Goal: Task Accomplishment & Management: Use online tool/utility

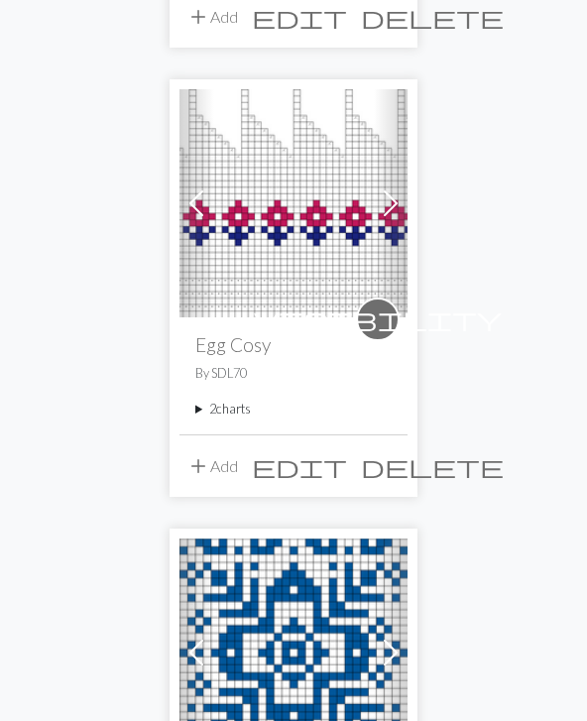
scroll to position [2803, 0]
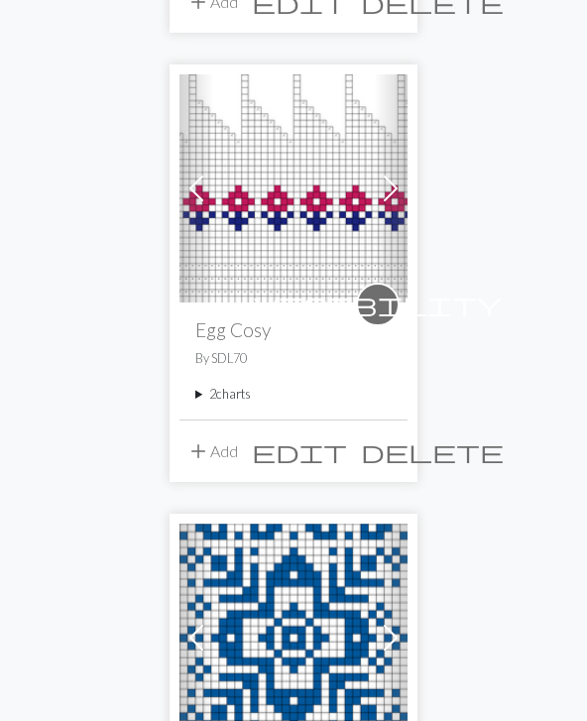
click at [218, 450] on button "add Add" at bounding box center [212, 452] width 65 height 38
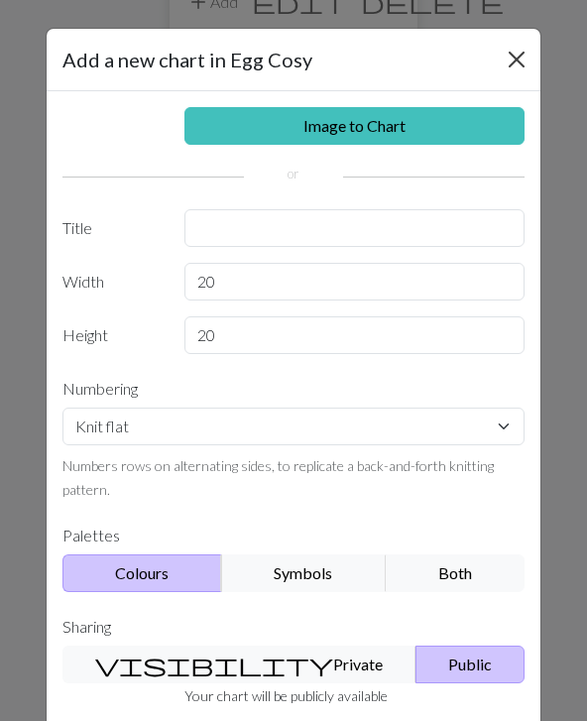
click at [524, 58] on button "Close" at bounding box center [517, 60] width 32 height 32
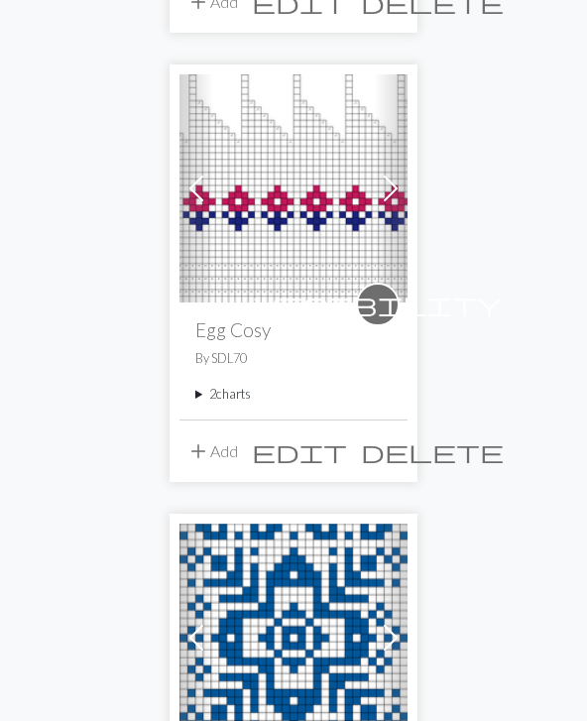
click at [214, 455] on button "add Add" at bounding box center [212, 451] width 65 height 38
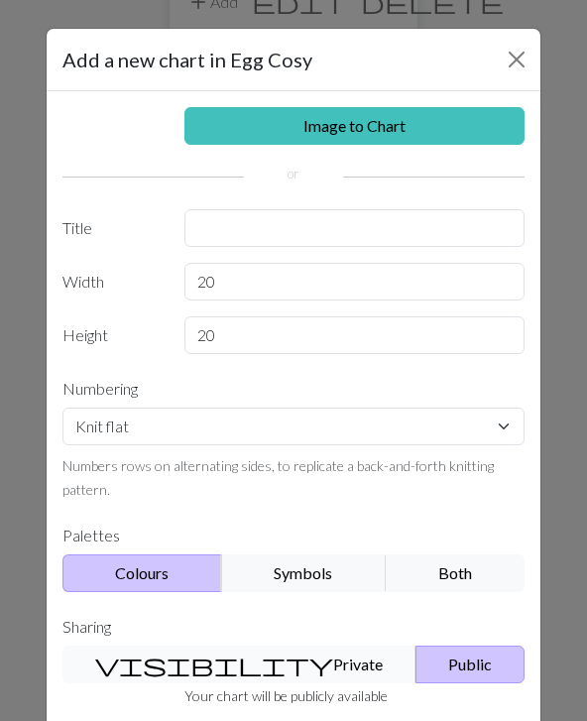
click at [220, 665] on button "visibility Private" at bounding box center [239, 665] width 354 height 38
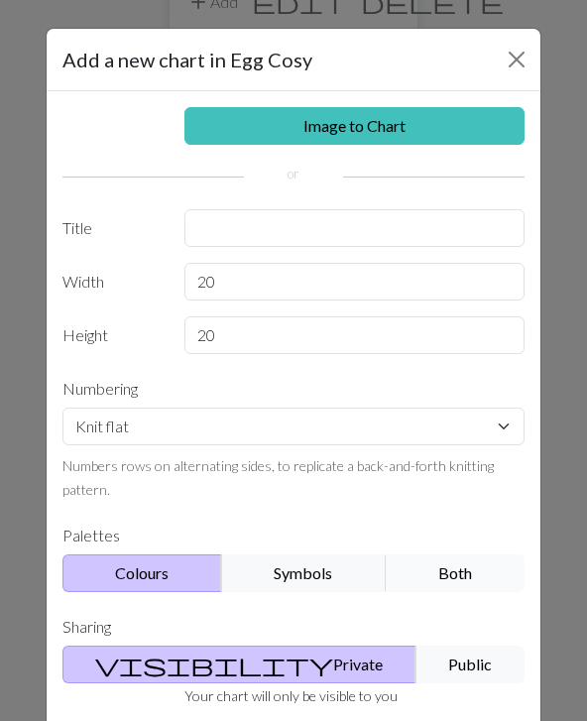
click at [471, 578] on button "Both" at bounding box center [455, 573] width 139 height 38
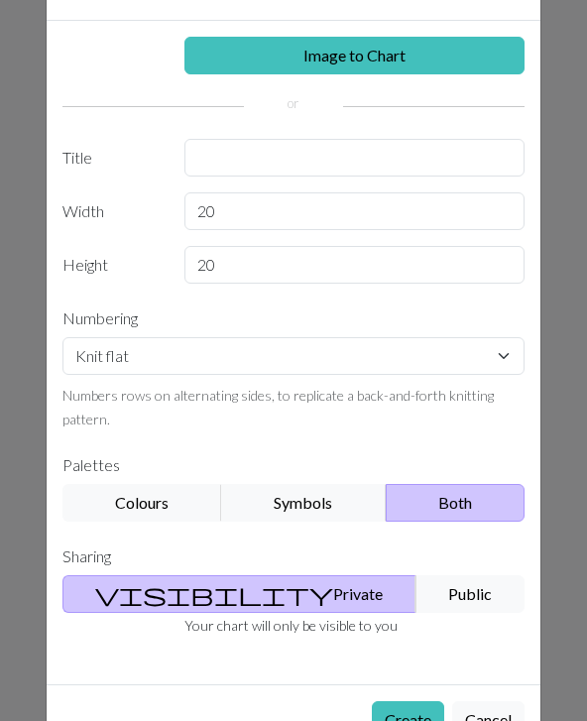
scroll to position [69, 0]
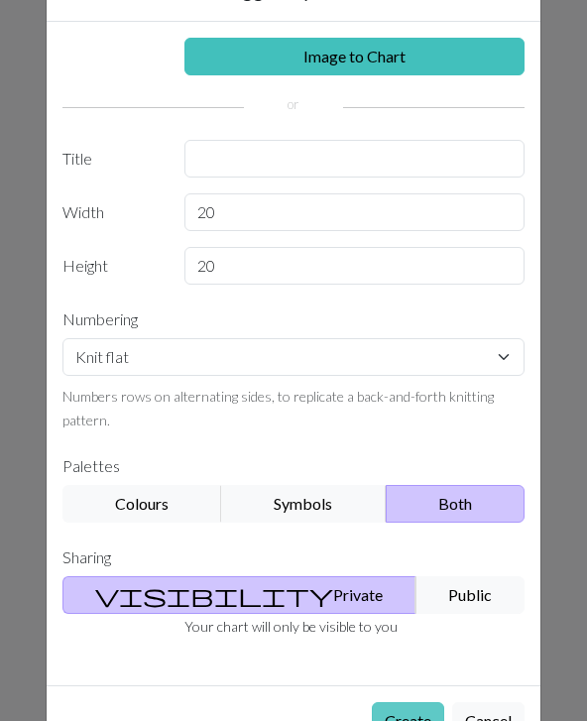
click at [404, 720] on button "Create" at bounding box center [408, 721] width 72 height 38
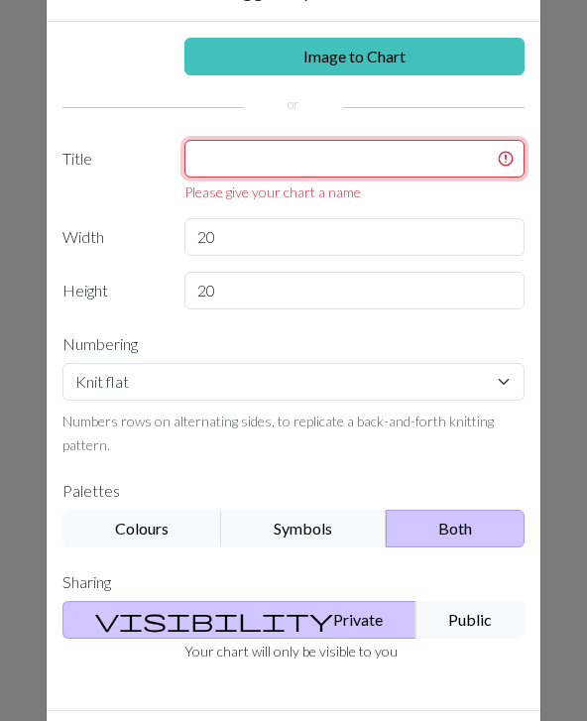
click at [238, 161] on input "text" at bounding box center [354, 159] width 341 height 38
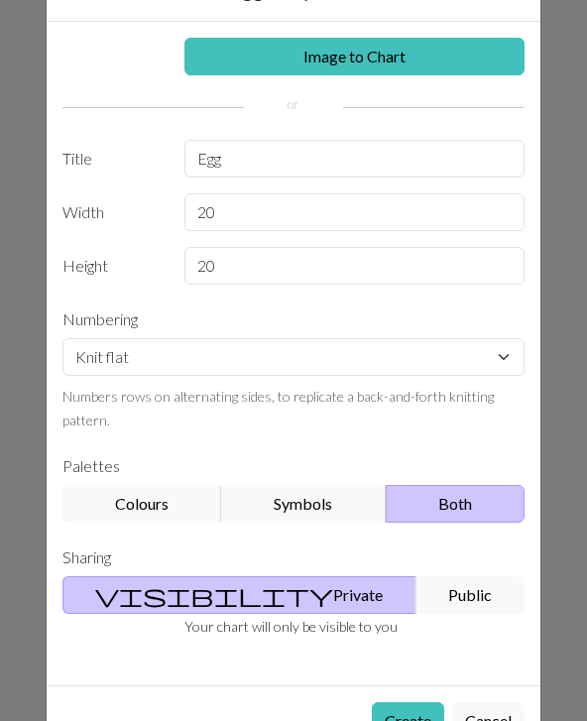
scroll to position [2804, 0]
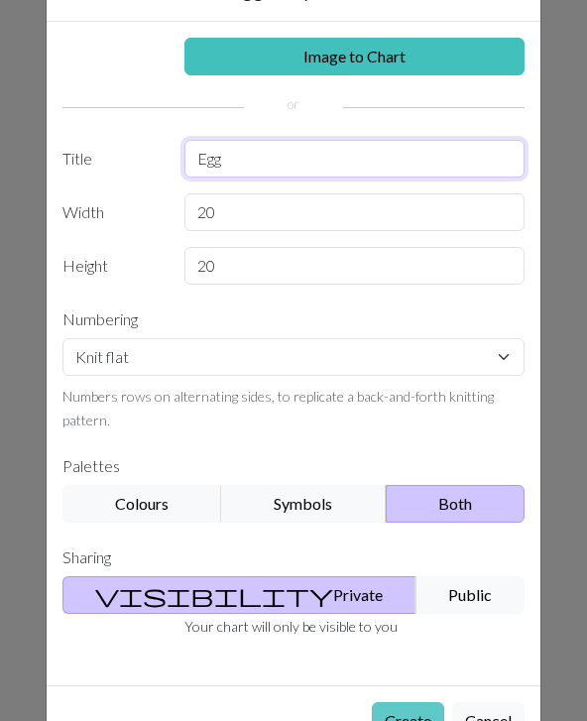
type input "Egg"
click at [404, 720] on button "Create" at bounding box center [408, 721] width 72 height 38
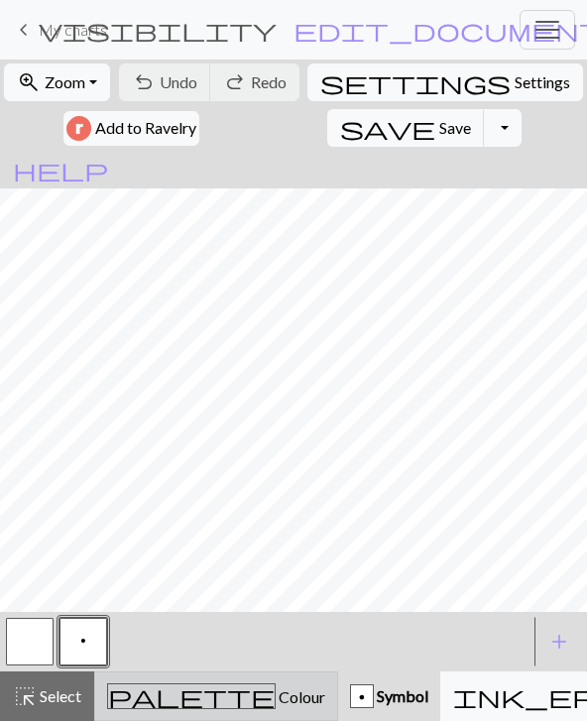
click at [276, 706] on span "Colour" at bounding box center [301, 696] width 50 height 19
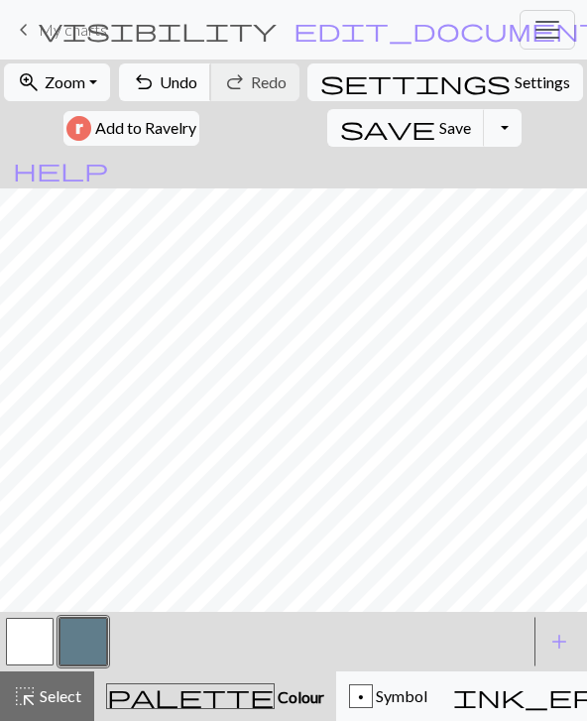
click at [173, 96] on button "undo Undo Undo" at bounding box center [165, 82] width 92 height 38
click at [156, 88] on span "undo" at bounding box center [144, 82] width 24 height 28
click at [156, 87] on span "undo" at bounding box center [144, 82] width 24 height 28
click at [177, 89] on span "Undo" at bounding box center [179, 81] width 38 height 19
click at [176, 88] on span "Undo" at bounding box center [179, 81] width 38 height 19
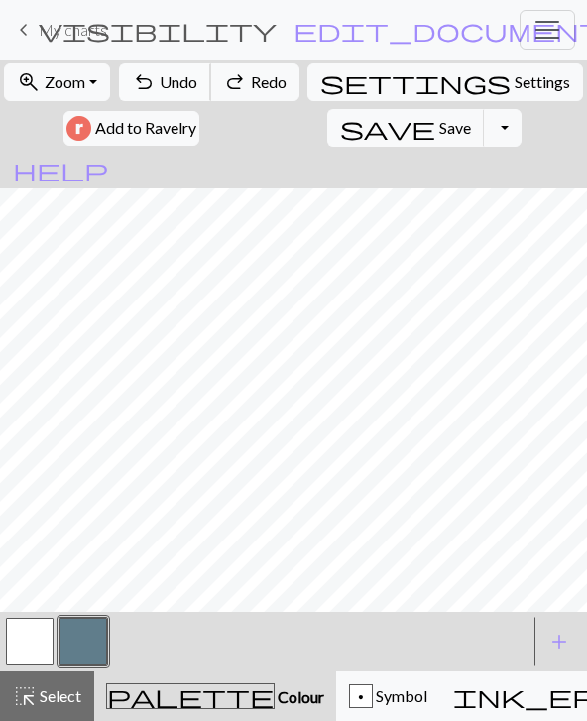
click at [169, 91] on span "Undo" at bounding box center [179, 81] width 38 height 19
click at [155, 88] on span "undo" at bounding box center [144, 82] width 24 height 28
click at [155, 87] on span "undo" at bounding box center [144, 82] width 24 height 28
click at [148, 87] on span "undo" at bounding box center [144, 82] width 24 height 28
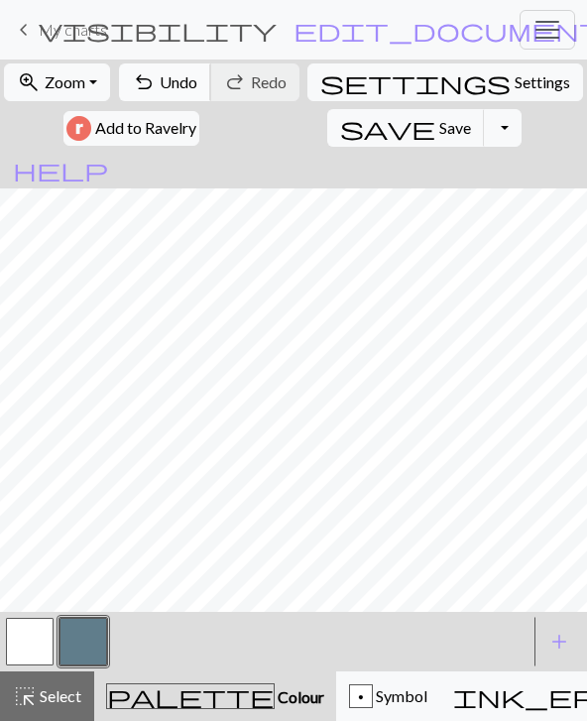
click at [156, 88] on span "undo" at bounding box center [144, 82] width 24 height 28
click at [168, 76] on span "Undo" at bounding box center [179, 81] width 38 height 19
click at [150, 76] on span "undo" at bounding box center [144, 82] width 24 height 28
click at [141, 70] on span "undo" at bounding box center [144, 82] width 24 height 28
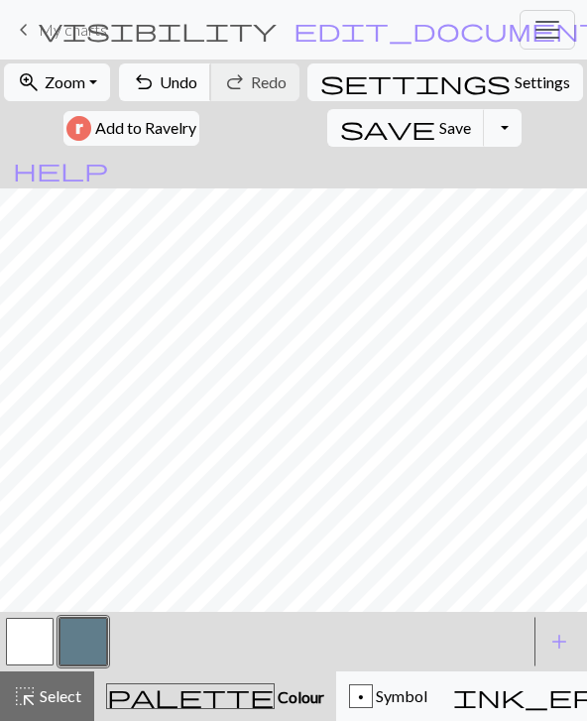
click at [168, 83] on span "Undo" at bounding box center [179, 81] width 38 height 19
click at [167, 81] on button "undo Undo Undo" at bounding box center [165, 82] width 92 height 38
click at [167, 84] on button "undo Undo Undo" at bounding box center [165, 82] width 92 height 38
click at [170, 72] on span "Undo" at bounding box center [179, 81] width 38 height 19
click at [184, 65] on button "undo Undo Undo" at bounding box center [165, 82] width 92 height 38
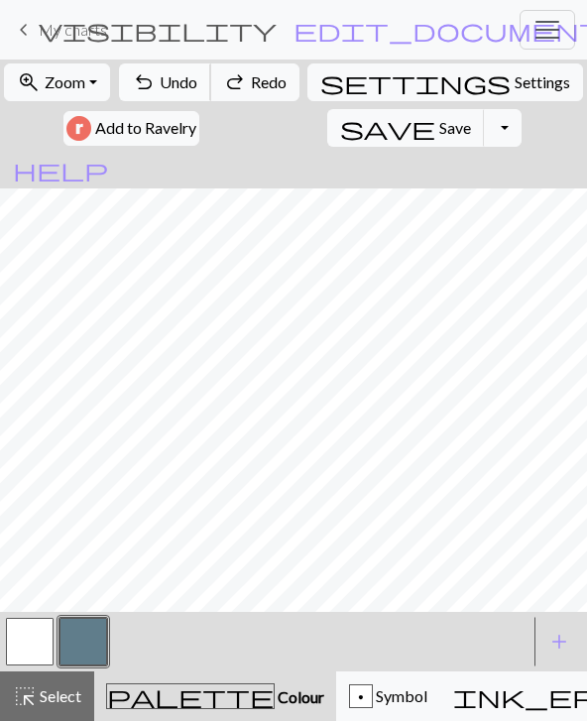
click at [182, 63] on button "undo Undo Undo" at bounding box center [165, 82] width 92 height 38
click at [180, 98] on button "undo Undo Undo" at bounding box center [165, 82] width 92 height 38
click at [161, 98] on button "undo Undo Undo" at bounding box center [165, 82] width 92 height 38
click at [168, 105] on div "zoom_in Zoom Zoom Fit all Fit width Fit height 50% 100% 150% 200% undo Undo Und…" at bounding box center [293, 105] width 587 height 91
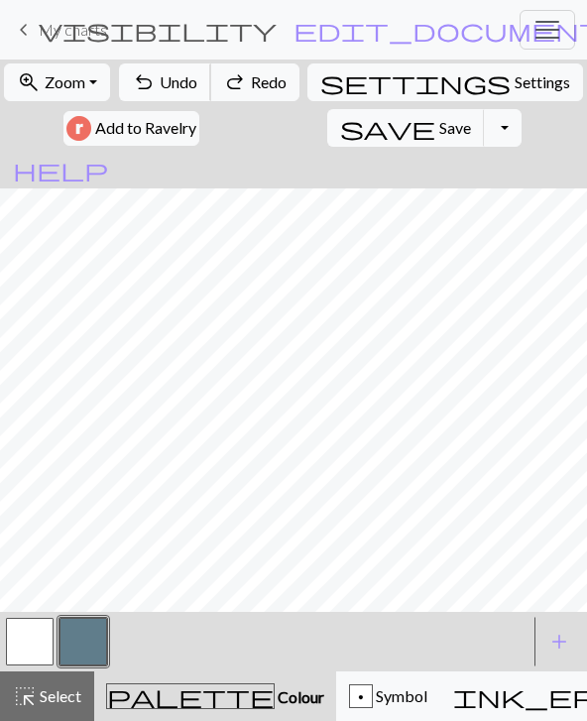
click at [170, 97] on button "undo Undo Undo" at bounding box center [165, 82] width 92 height 38
click at [180, 88] on span "Undo" at bounding box center [179, 81] width 38 height 19
click at [184, 87] on span "Undo" at bounding box center [179, 81] width 38 height 19
click at [172, 84] on span "Undo" at bounding box center [179, 81] width 38 height 19
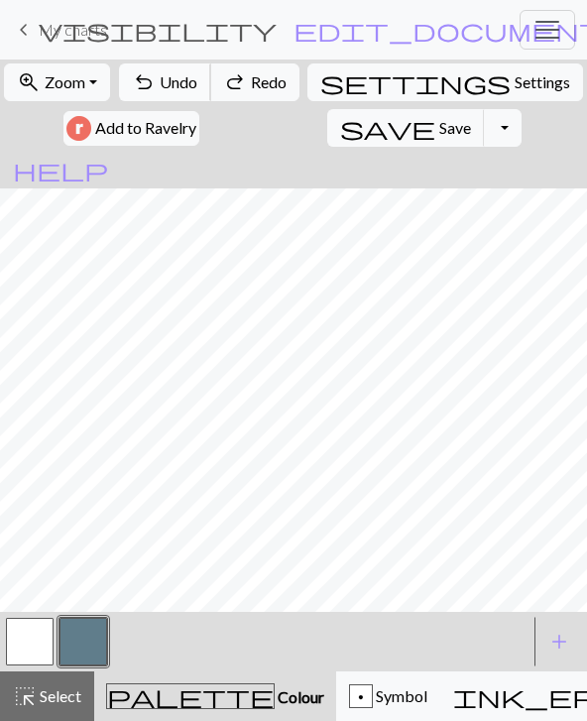
click at [172, 84] on span "Undo" at bounding box center [179, 81] width 38 height 19
click at [183, 89] on span "Undo" at bounding box center [179, 81] width 38 height 19
click at [172, 87] on span "Undo" at bounding box center [179, 81] width 38 height 19
click at [172, 86] on span "Undo" at bounding box center [179, 81] width 38 height 19
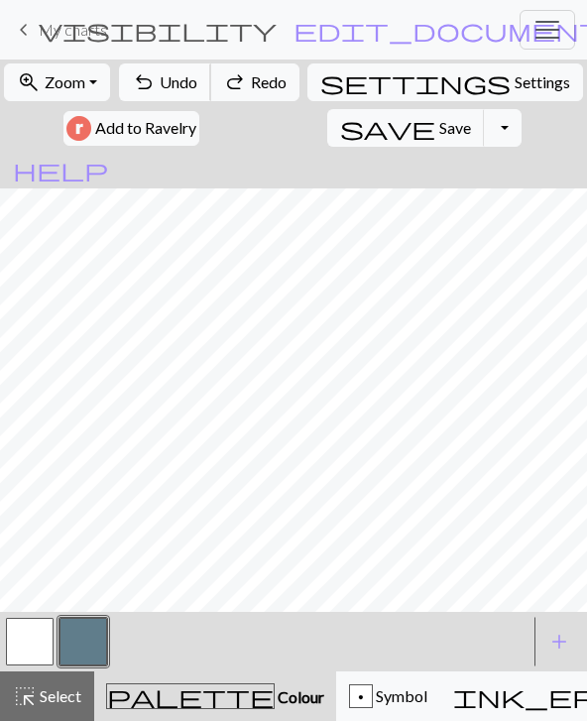
click at [172, 87] on span "Undo" at bounding box center [179, 81] width 38 height 19
click at [171, 87] on span "Undo" at bounding box center [179, 81] width 38 height 19
click at [167, 88] on button "undo Undo Undo" at bounding box center [165, 82] width 92 height 38
click at [170, 87] on span "Undo" at bounding box center [179, 81] width 38 height 19
click at [167, 86] on button "undo Undo Undo" at bounding box center [165, 82] width 92 height 38
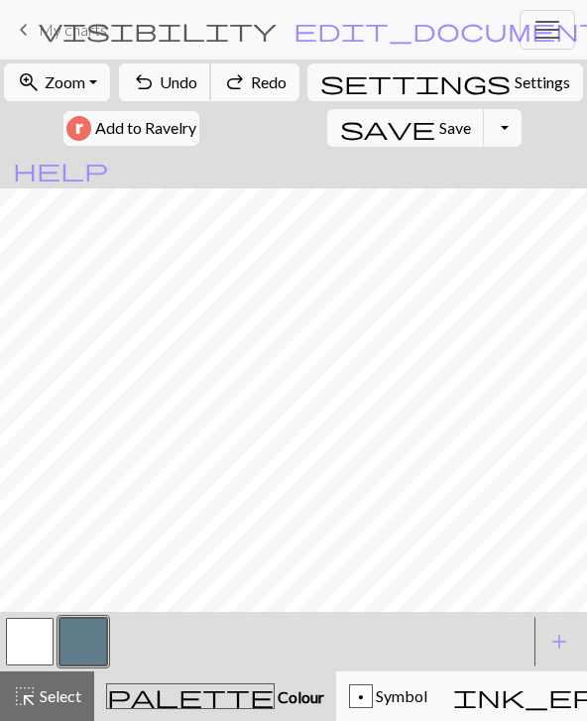
click at [167, 85] on button "undo Undo Undo" at bounding box center [165, 82] width 92 height 38
